Goal: Task Accomplishment & Management: Use online tool/utility

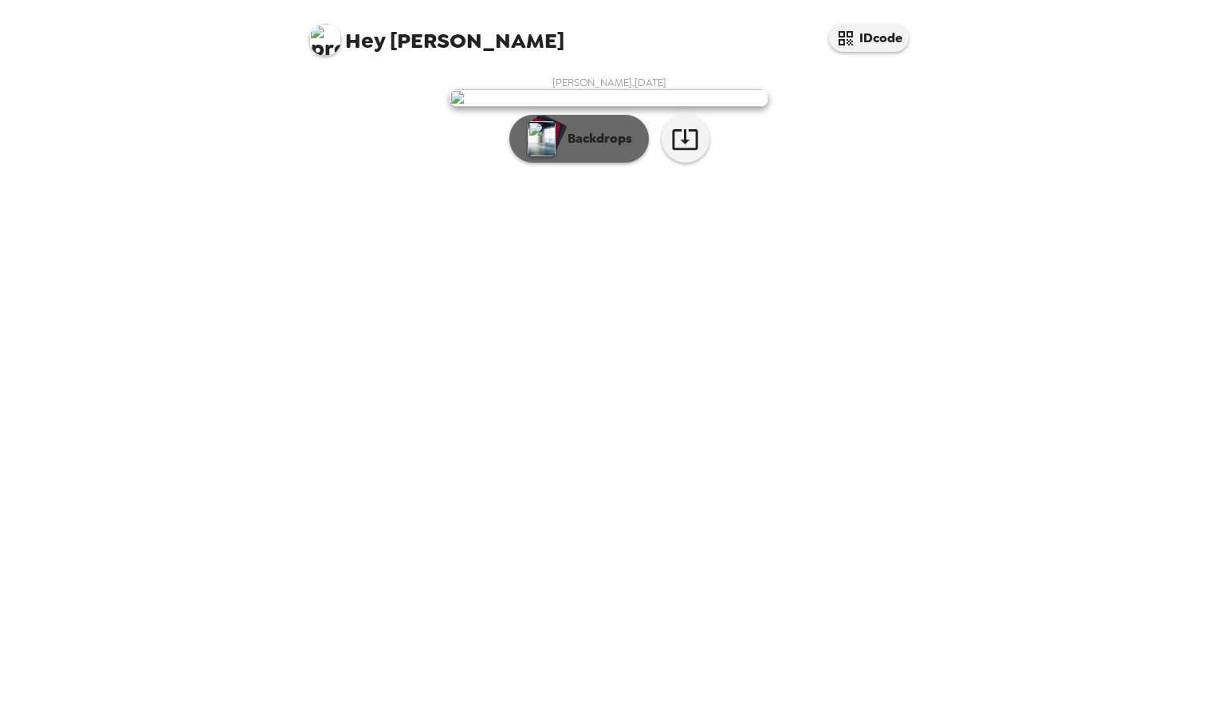
click at [637, 163] on button "Backdrops" at bounding box center [578, 139] width 139 height 48
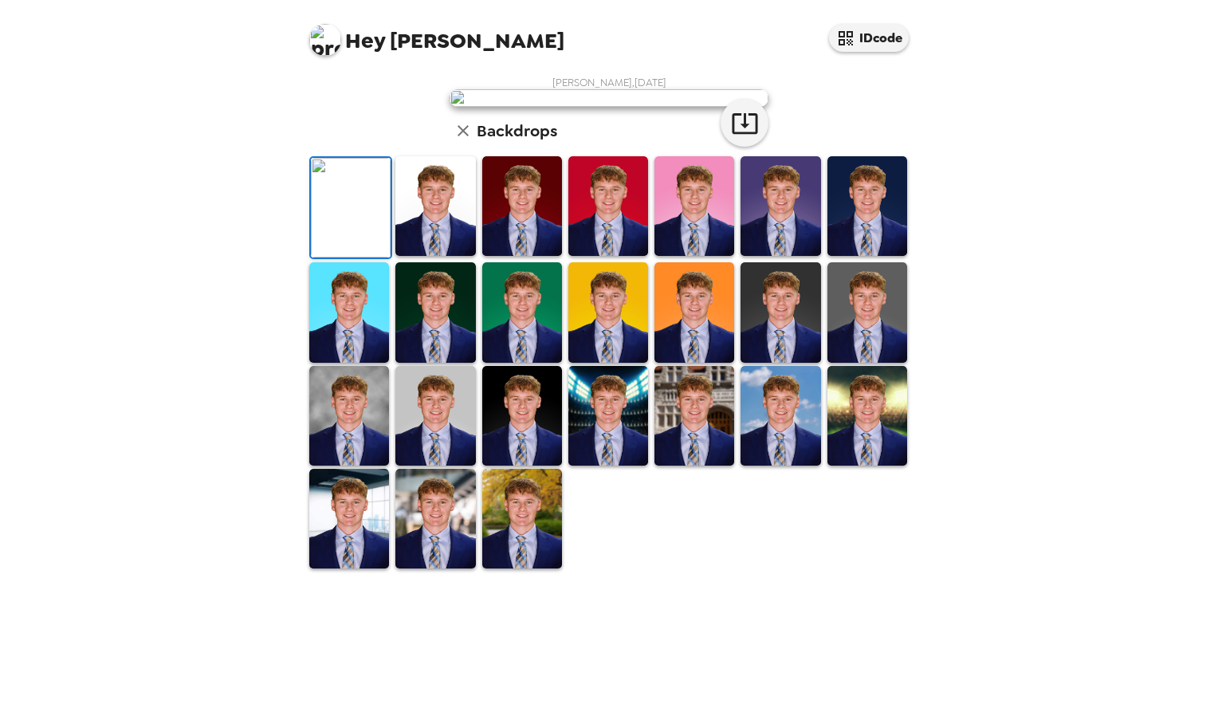
scroll to position [56, 0]
click at [771, 362] on img at bounding box center [780, 312] width 80 height 100
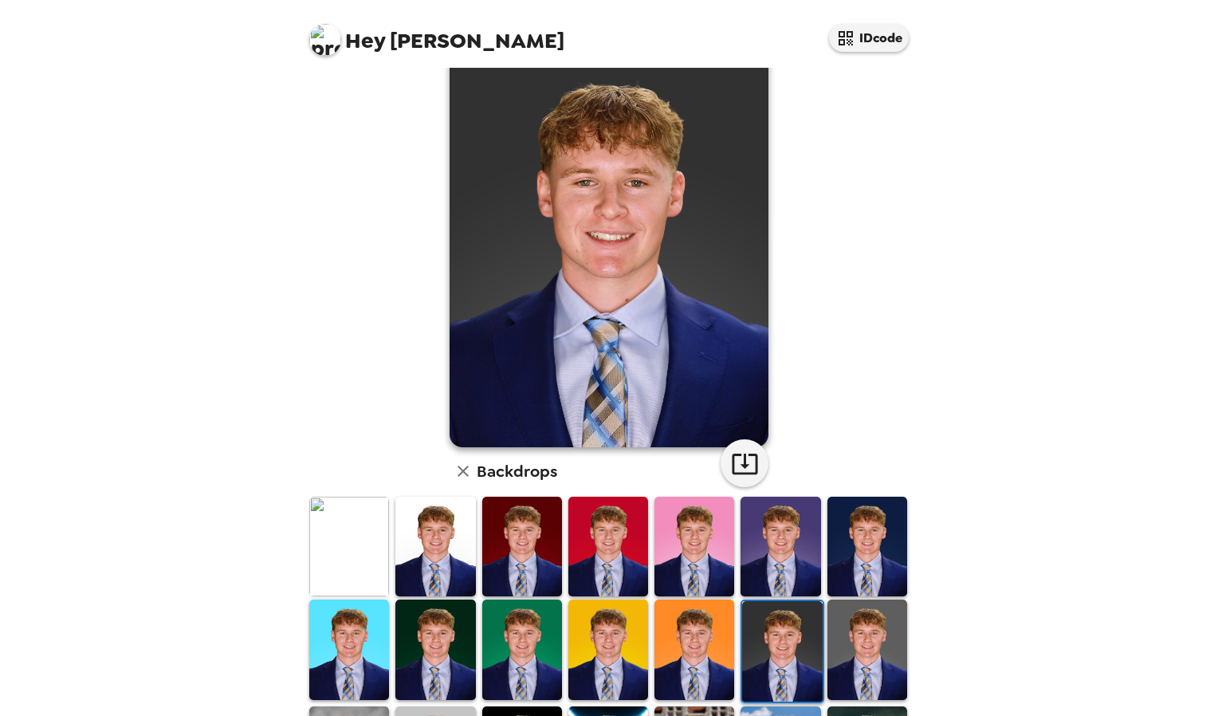
scroll to position [48, 0]
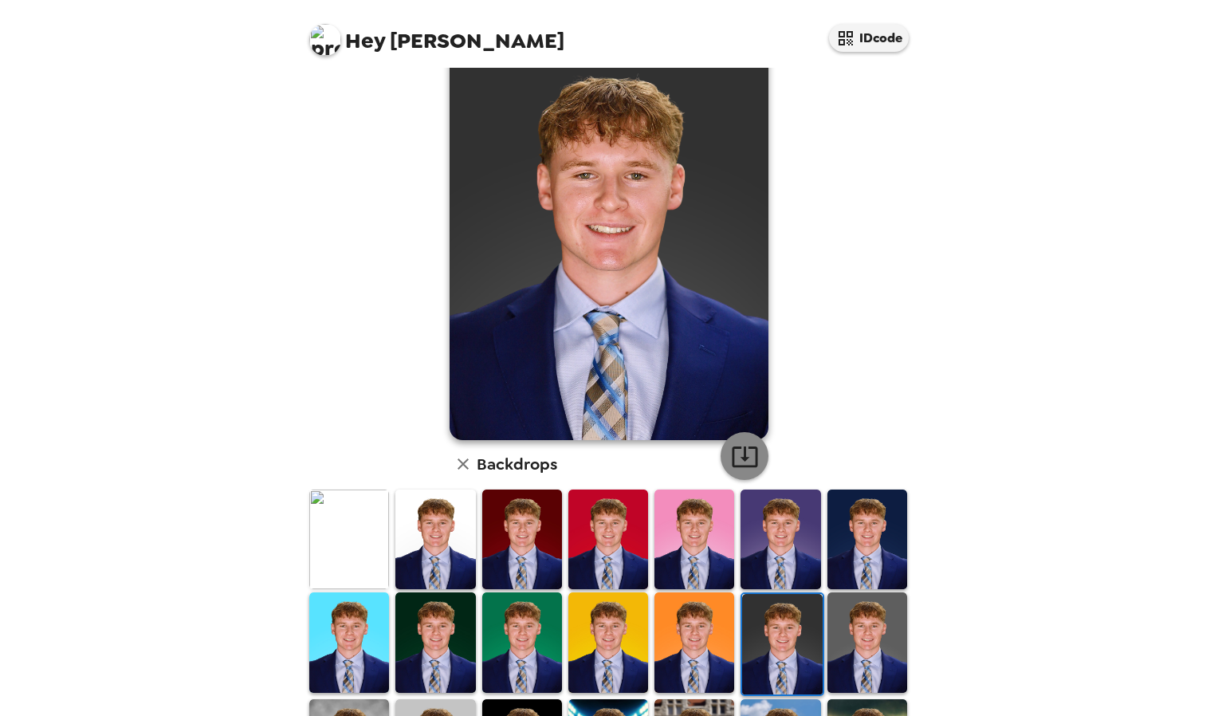
click at [738, 448] on icon "button" at bounding box center [745, 456] width 26 height 21
